Goal: Task Accomplishment & Management: Use online tool/utility

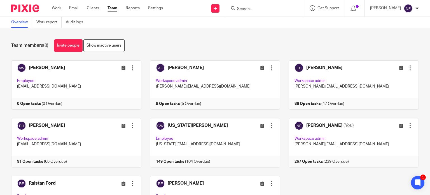
click at [252, 10] on input "Search" at bounding box center [261, 9] width 50 height 5
click at [156, 8] on link "Settings" at bounding box center [155, 8] width 15 height 6
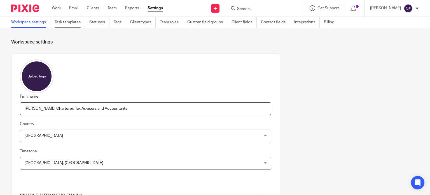
click at [75, 20] on link "Task templates" at bounding box center [70, 22] width 31 height 11
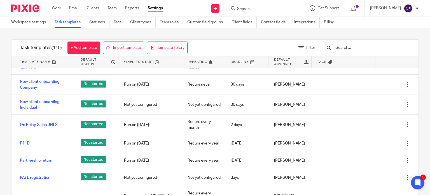
scroll to position [1233, 0]
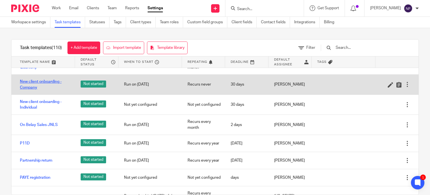
click at [50, 79] on link "New client onboarding - Company" at bounding box center [45, 84] width 50 height 11
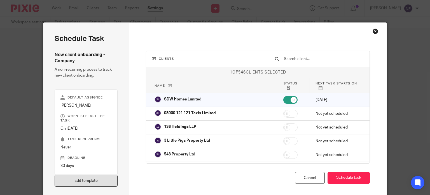
click at [87, 181] on link "Edit template" at bounding box center [86, 180] width 63 height 12
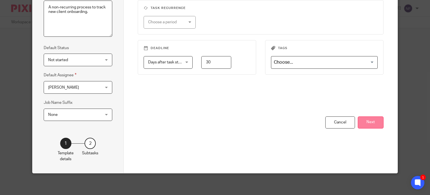
click at [375, 121] on button "Next" at bounding box center [371, 122] width 26 height 12
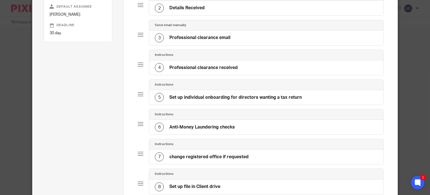
click at [269, 40] on div "3 Professional clearance email" at bounding box center [266, 38] width 234 height 15
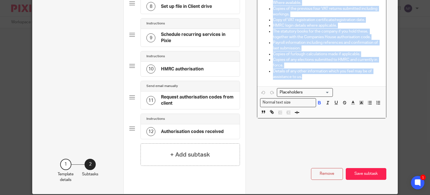
scroll to position [296, 0]
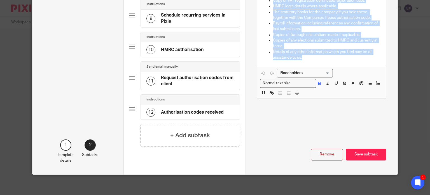
drag, startPoint x: 260, startPoint y: 76, endPoint x: 325, endPoint y: 62, distance: 67.0
copy div "Lore IPSUMDO , Si amet consecte adip elitseddoe te inci utlabo etdol ma ali en …"
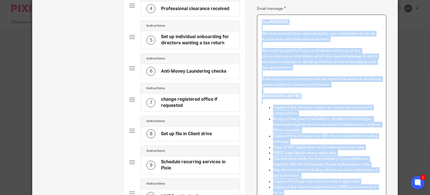
scroll to position [149, 0]
